Goal: Transaction & Acquisition: Book appointment/travel/reservation

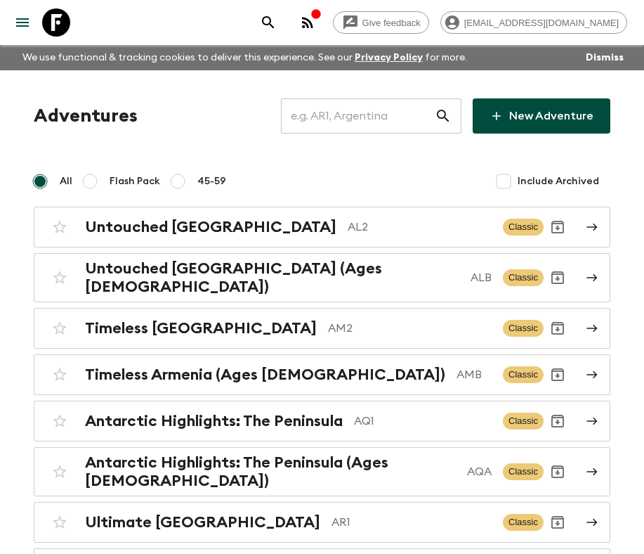
click at [359, 126] on input "text" at bounding box center [358, 115] width 154 height 39
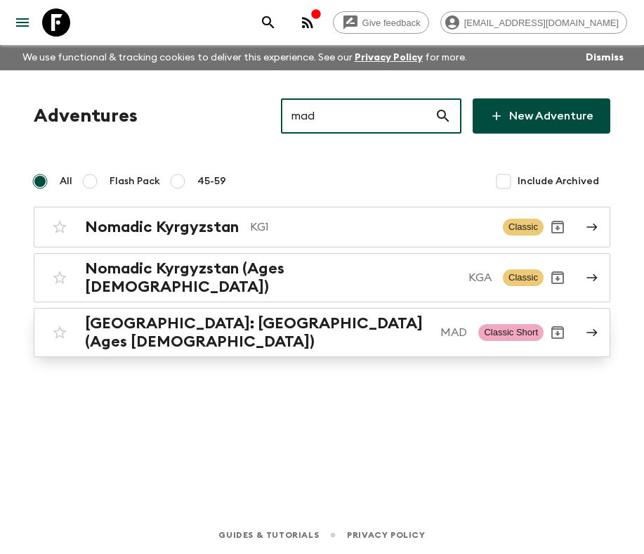
type input "mad"
click at [313, 321] on h2 "[GEOGRAPHIC_DATA]: [GEOGRAPHIC_DATA] (Ages [DEMOGRAPHIC_DATA])" at bounding box center [257, 332] width 344 height 37
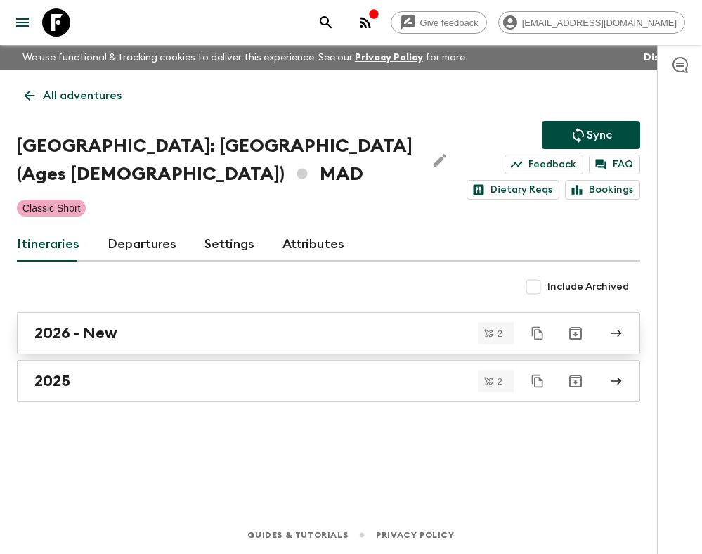
click at [207, 332] on div "2026 - New" at bounding box center [314, 333] width 561 height 18
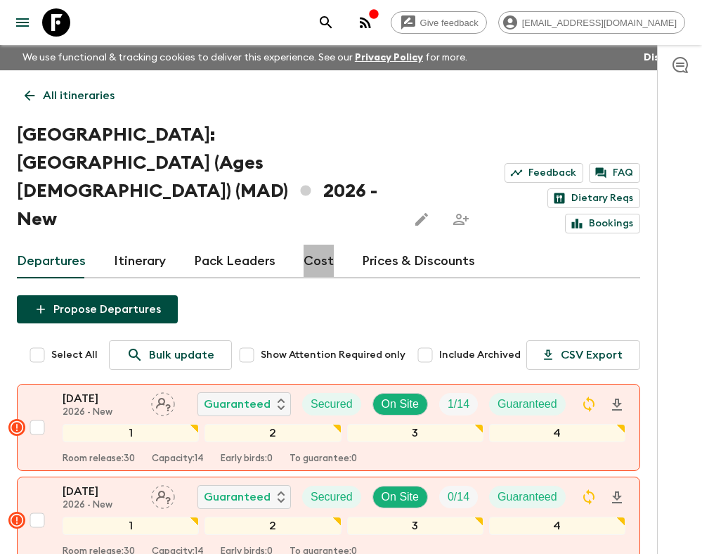
click at [314, 244] on link "Cost" at bounding box center [318, 261] width 30 height 34
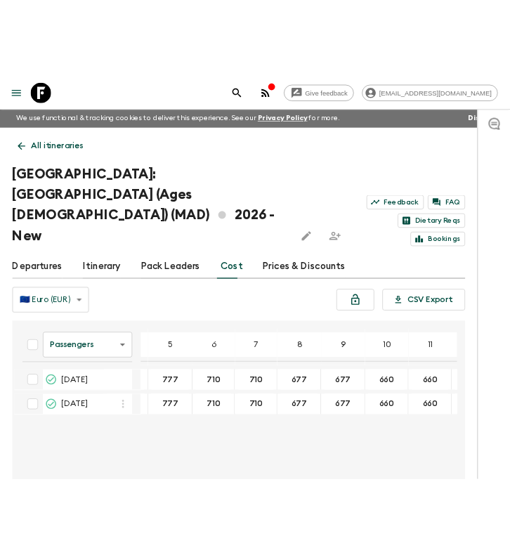
scroll to position [0, 73]
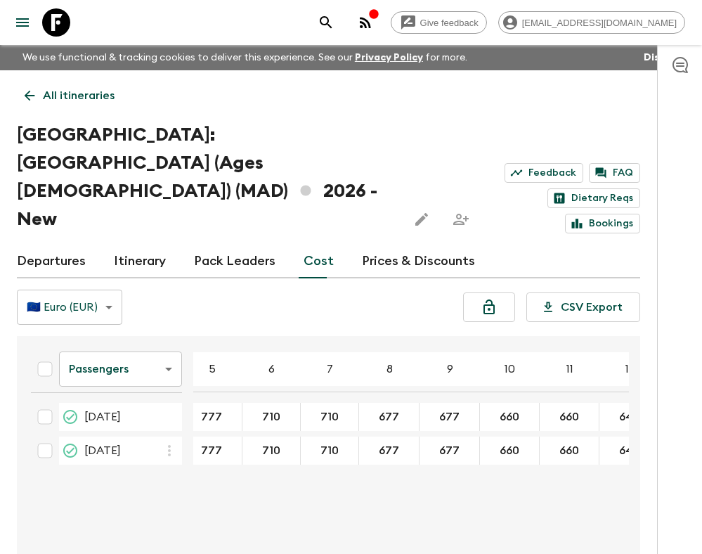
click at [151, 318] on body "Give feedback [EMAIL_ADDRESS][DOMAIN_NAME] We use functional & tracking cookies…" at bounding box center [351, 331] width 702 height 662
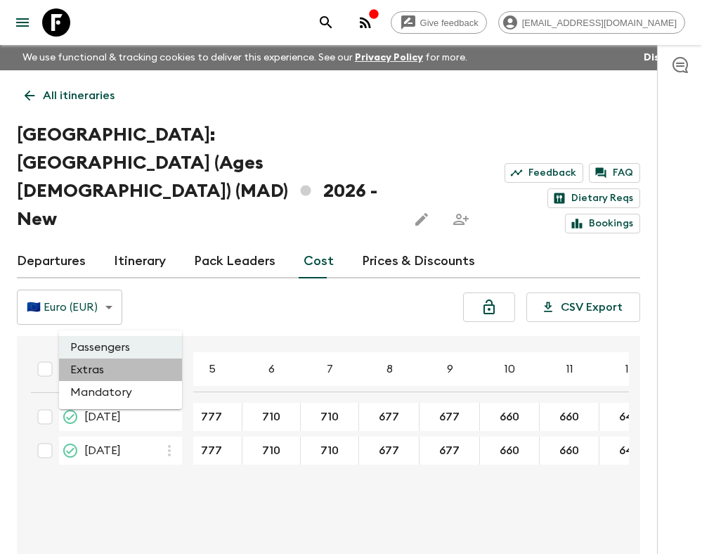
click at [105, 368] on li "Extras" at bounding box center [120, 369] width 123 height 22
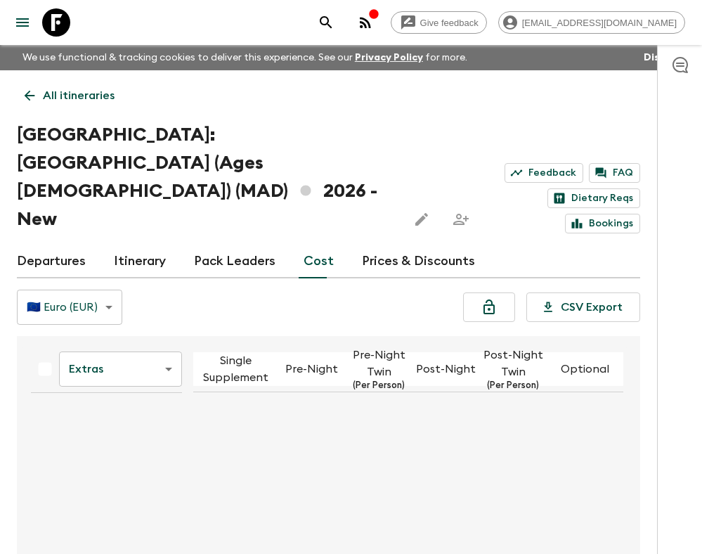
click at [124, 318] on body "Give feedback [EMAIL_ADDRESS][DOMAIN_NAME] We use functional & tracking cookies…" at bounding box center [351, 331] width 702 height 662
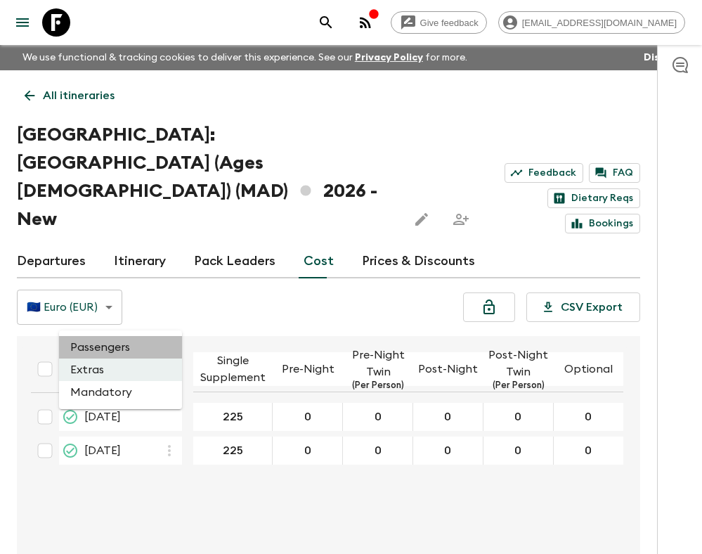
click at [109, 353] on li "Passengers" at bounding box center [120, 347] width 123 height 22
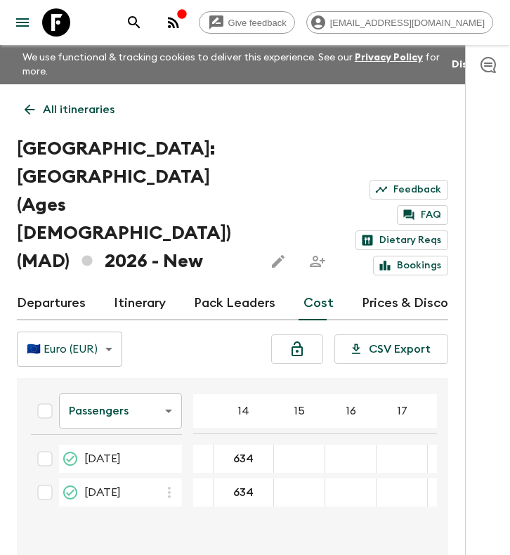
scroll to position [0, 584]
click at [144, 355] on body "Give feedback [EMAIL_ADDRESS][DOMAIN_NAME] We use functional & tracking cookies…" at bounding box center [255, 353] width 510 height 706
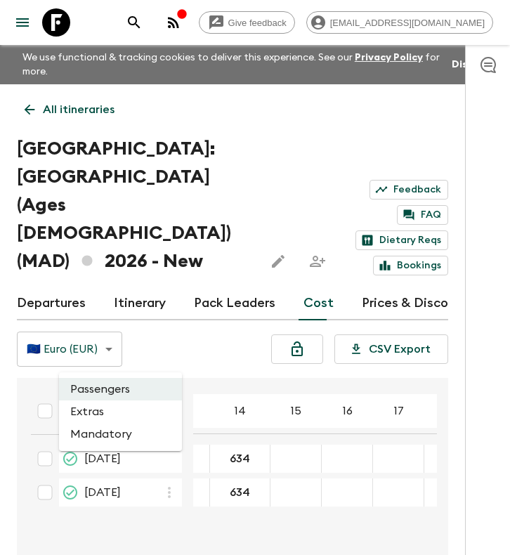
click at [110, 414] on li "Extras" at bounding box center [120, 411] width 123 height 22
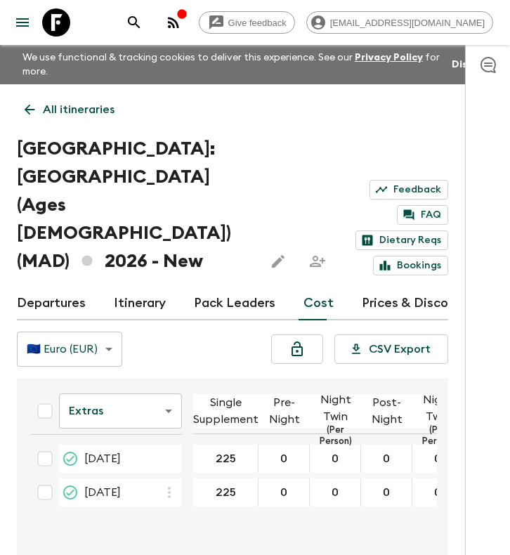
click at [111, 356] on body "Give feedback [EMAIL_ADDRESS][DOMAIN_NAME] We use functional & tracking cookies…" at bounding box center [255, 353] width 510 height 706
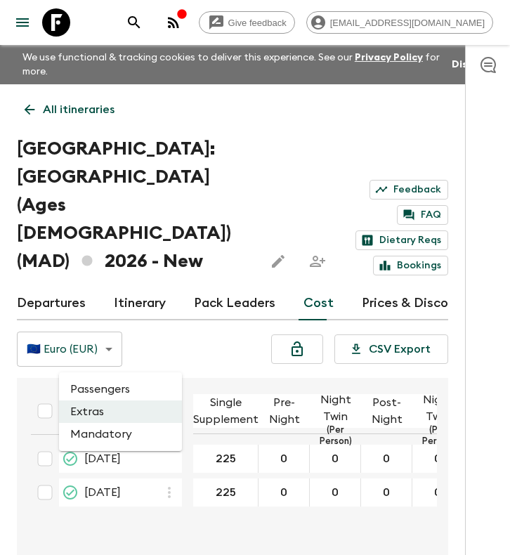
click at [108, 392] on li "Passengers" at bounding box center [120, 389] width 123 height 22
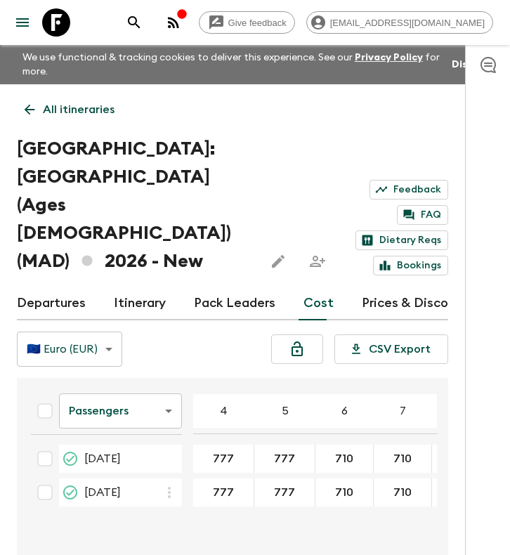
click at [140, 287] on link "Itinerary" at bounding box center [140, 304] width 52 height 34
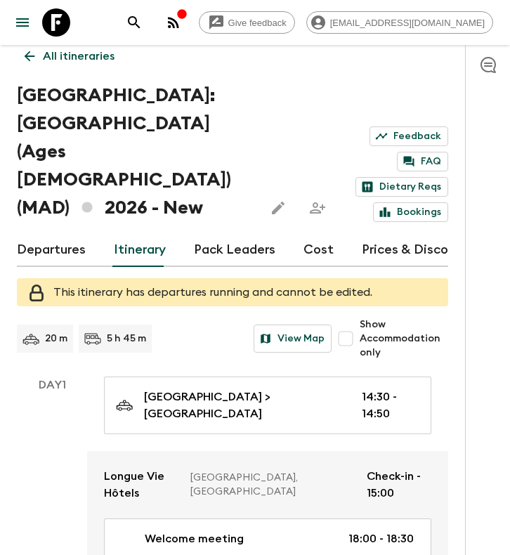
scroll to position [54, 0]
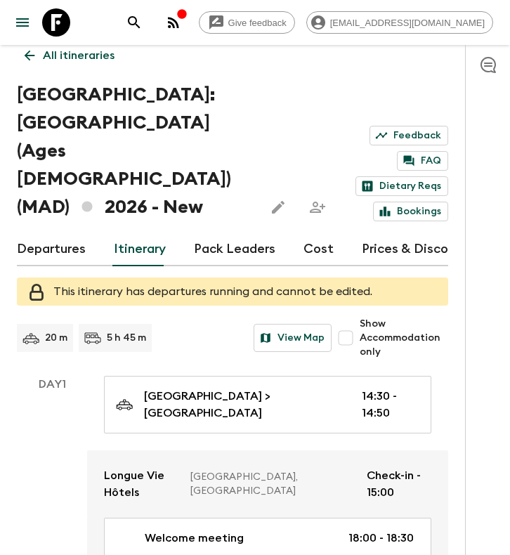
click at [320, 233] on link "Cost" at bounding box center [318, 250] width 30 height 34
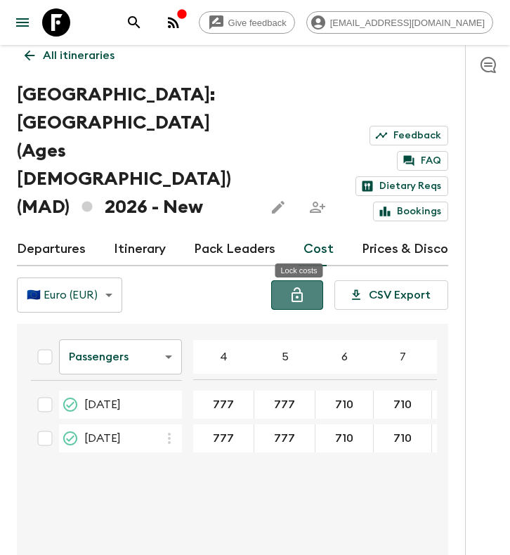
click at [311, 280] on button "Lock costs" at bounding box center [297, 295] width 52 height 30
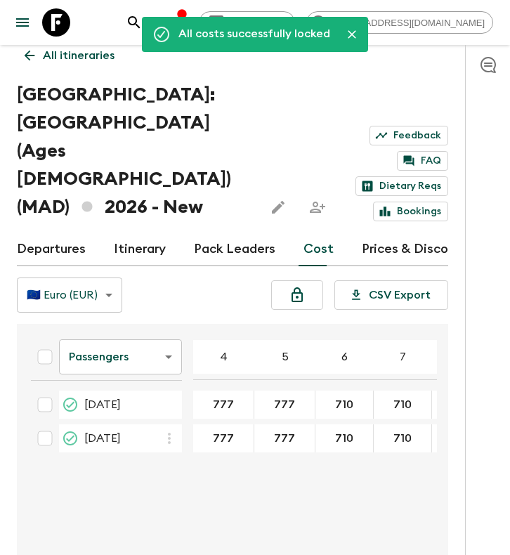
click at [351, 33] on icon "Close" at bounding box center [352, 34] width 14 height 14
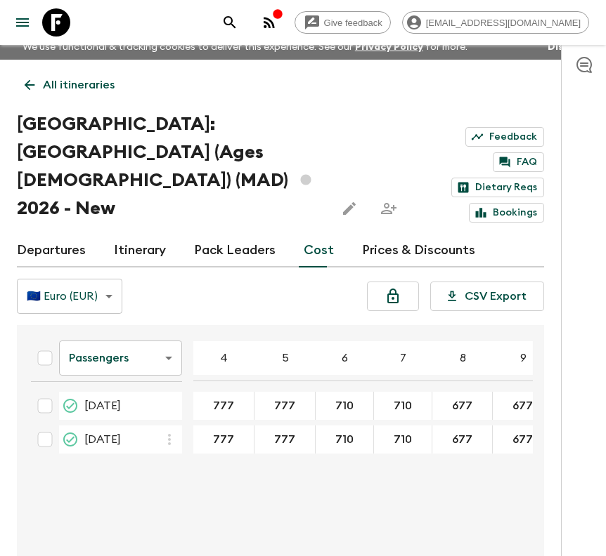
scroll to position [1, 0]
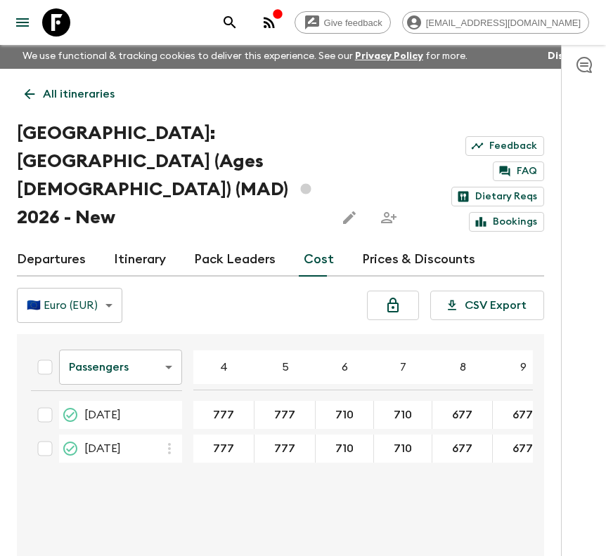
click at [63, 91] on p "All itineraries" at bounding box center [79, 94] width 72 height 17
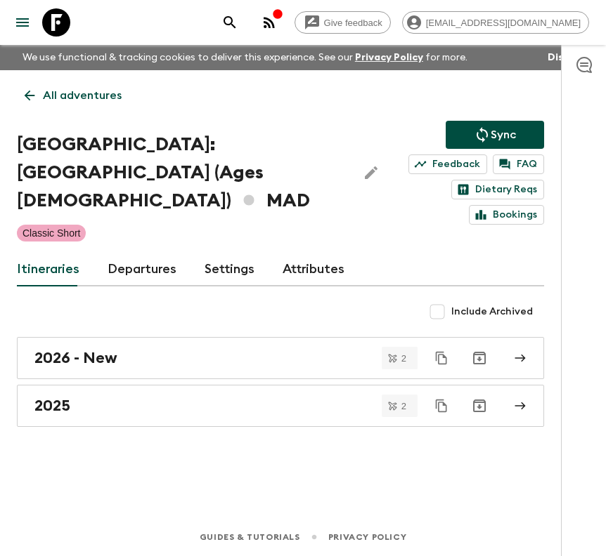
click at [72, 102] on p "All adventures" at bounding box center [82, 95] width 79 height 17
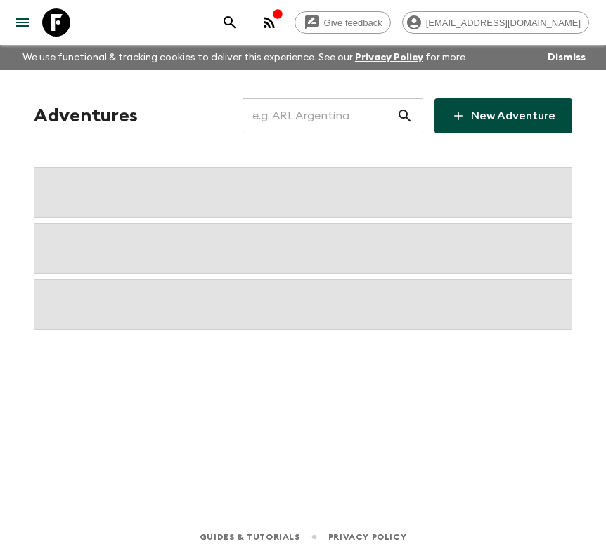
click at [349, 116] on input "text" at bounding box center [319, 115] width 154 height 39
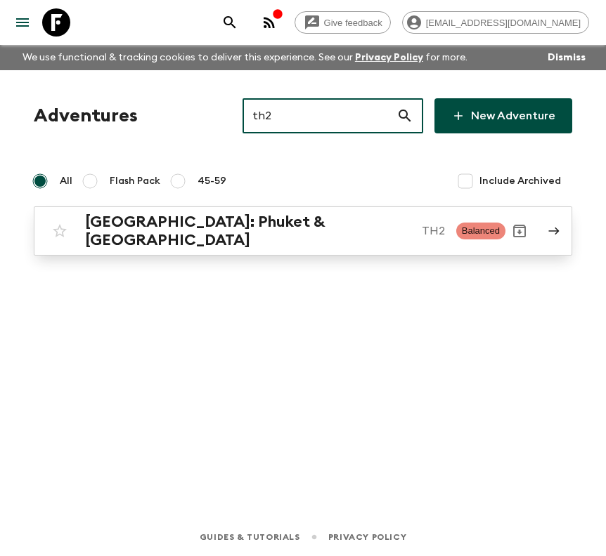
type input "th2"
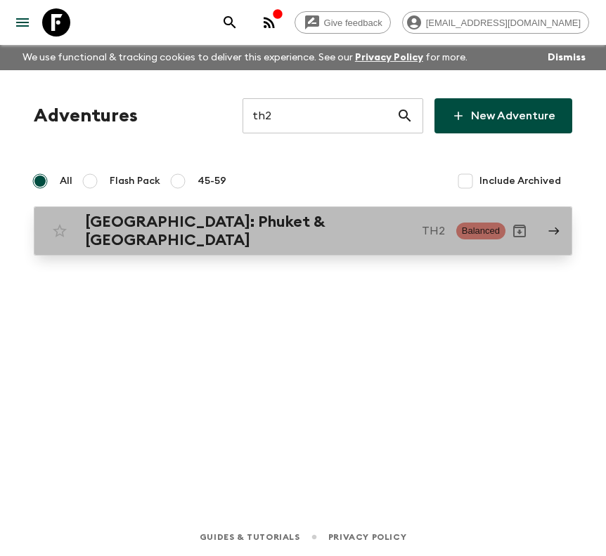
click at [297, 223] on h2 "[GEOGRAPHIC_DATA]: Phuket & [GEOGRAPHIC_DATA]" at bounding box center [247, 231] width 325 height 37
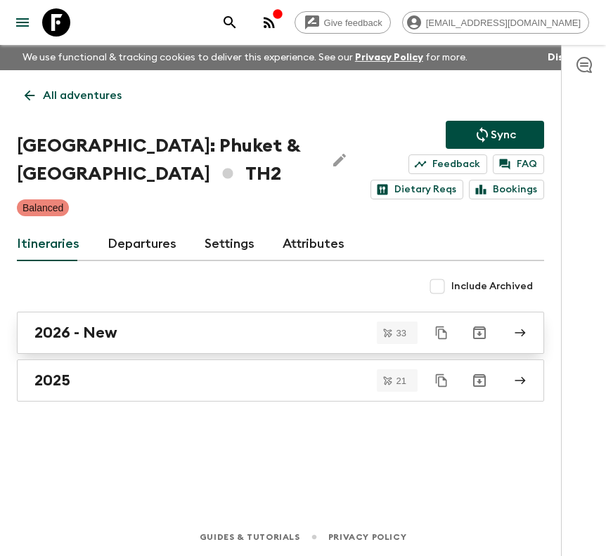
click at [240, 331] on div "2026 - New" at bounding box center [266, 333] width 465 height 18
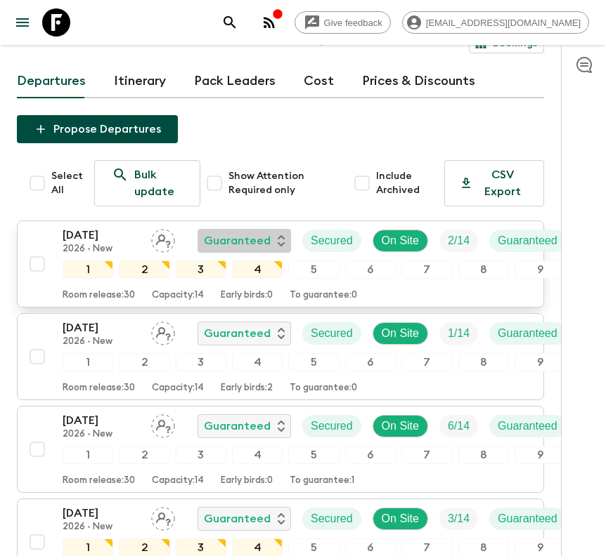
scroll to position [152, 0]
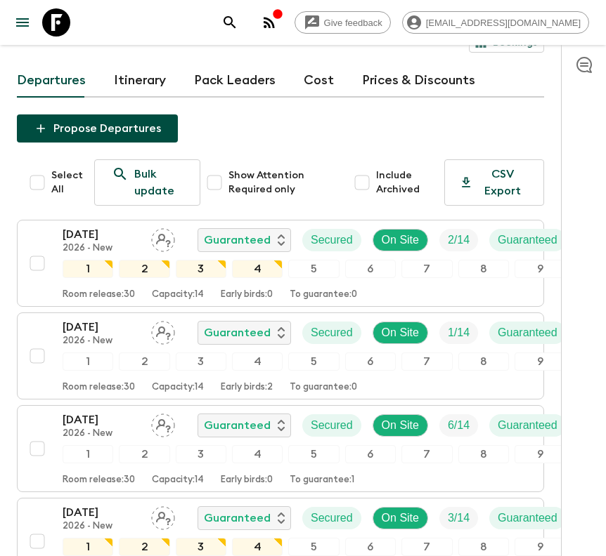
click at [166, 64] on div "Departures Itinerary Pack Leaders Cost Prices & Discounts" at bounding box center [280, 81] width 527 height 34
click at [152, 64] on link "Itinerary" at bounding box center [140, 81] width 52 height 34
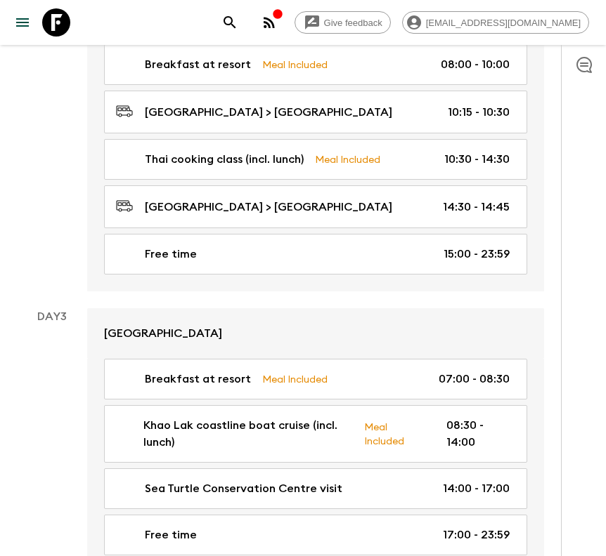
scroll to position [233, 0]
